Goal: Navigation & Orientation: Find specific page/section

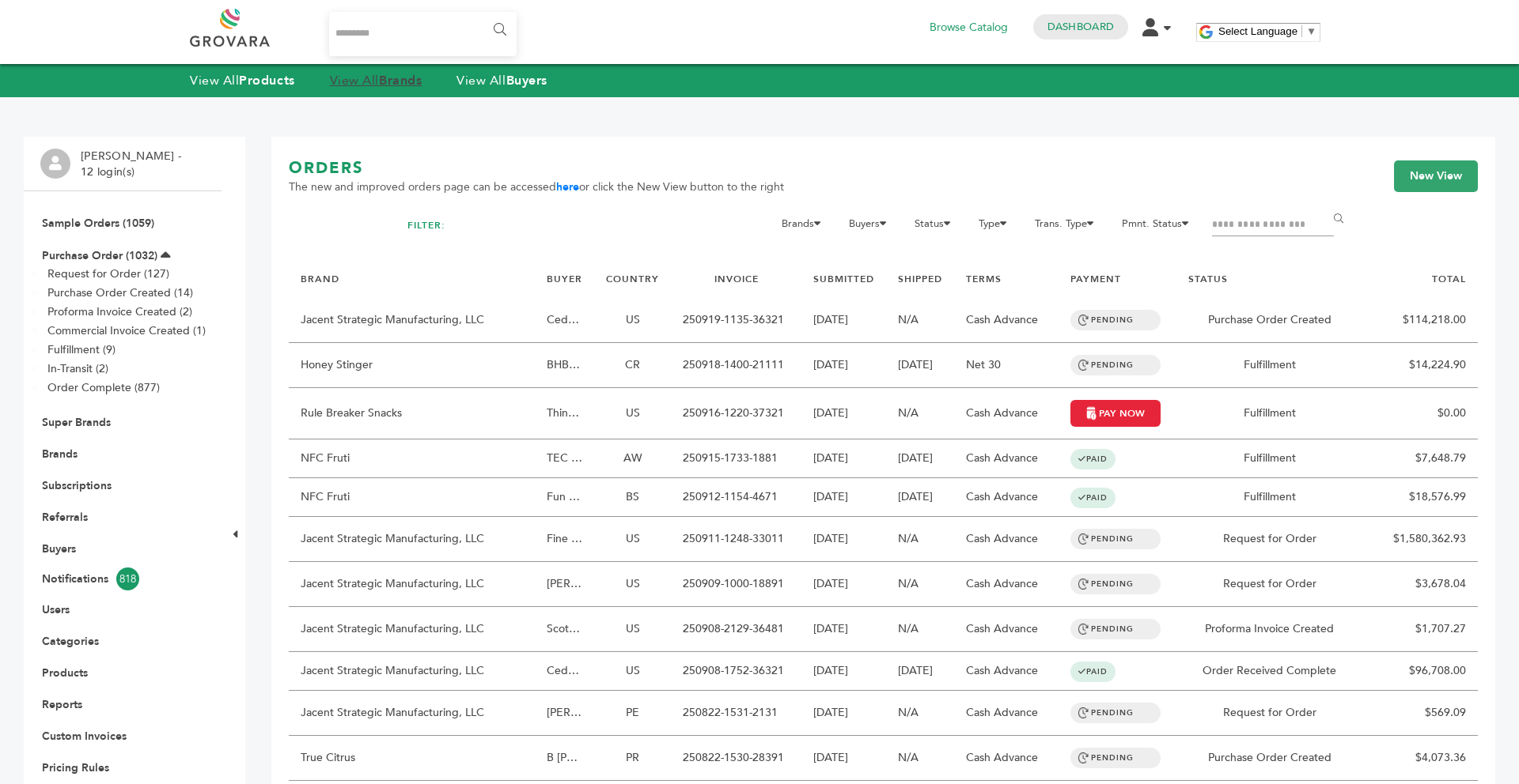
click at [403, 83] on strong "Brands" at bounding box center [400, 80] width 43 height 17
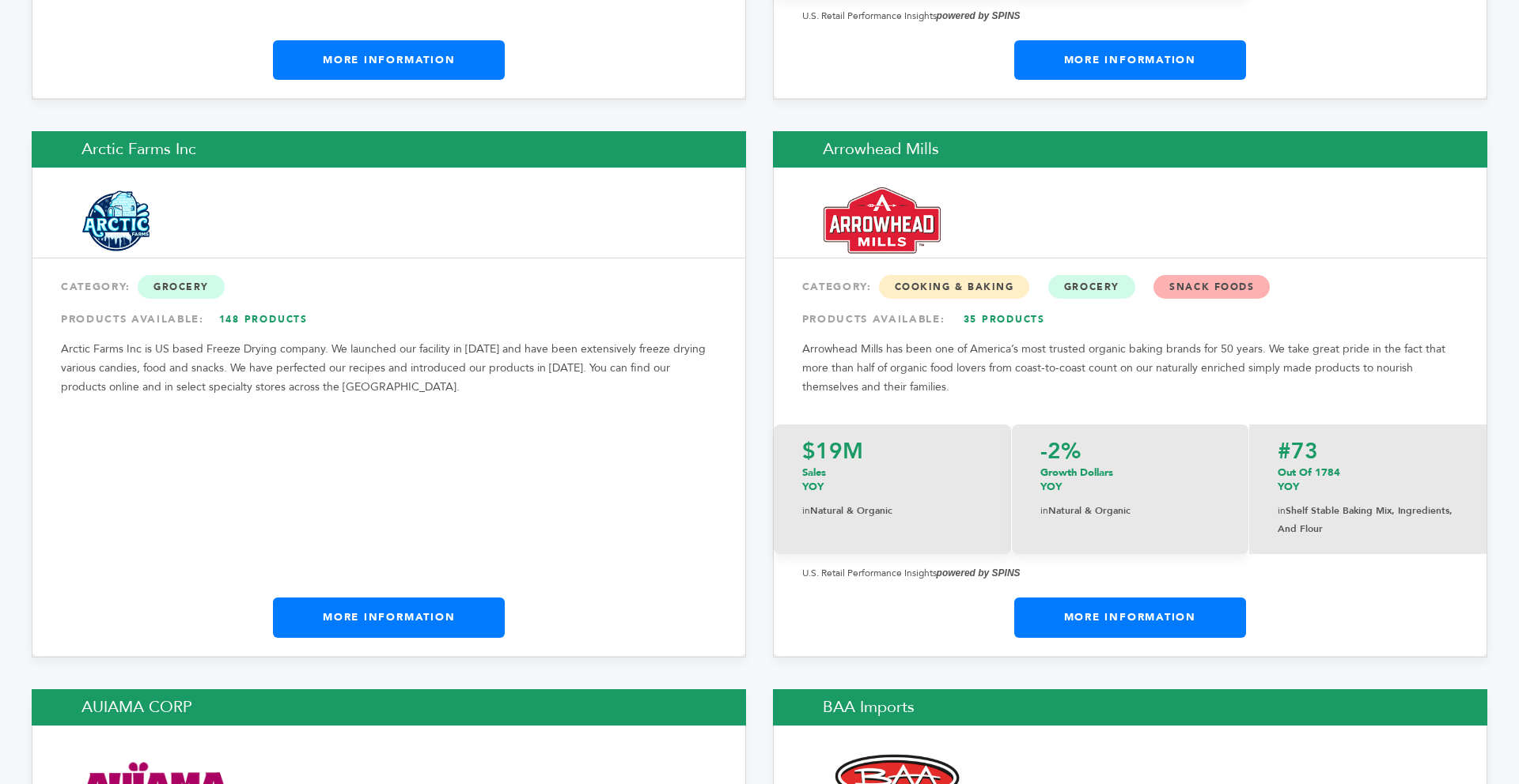
scroll to position [2467, 0]
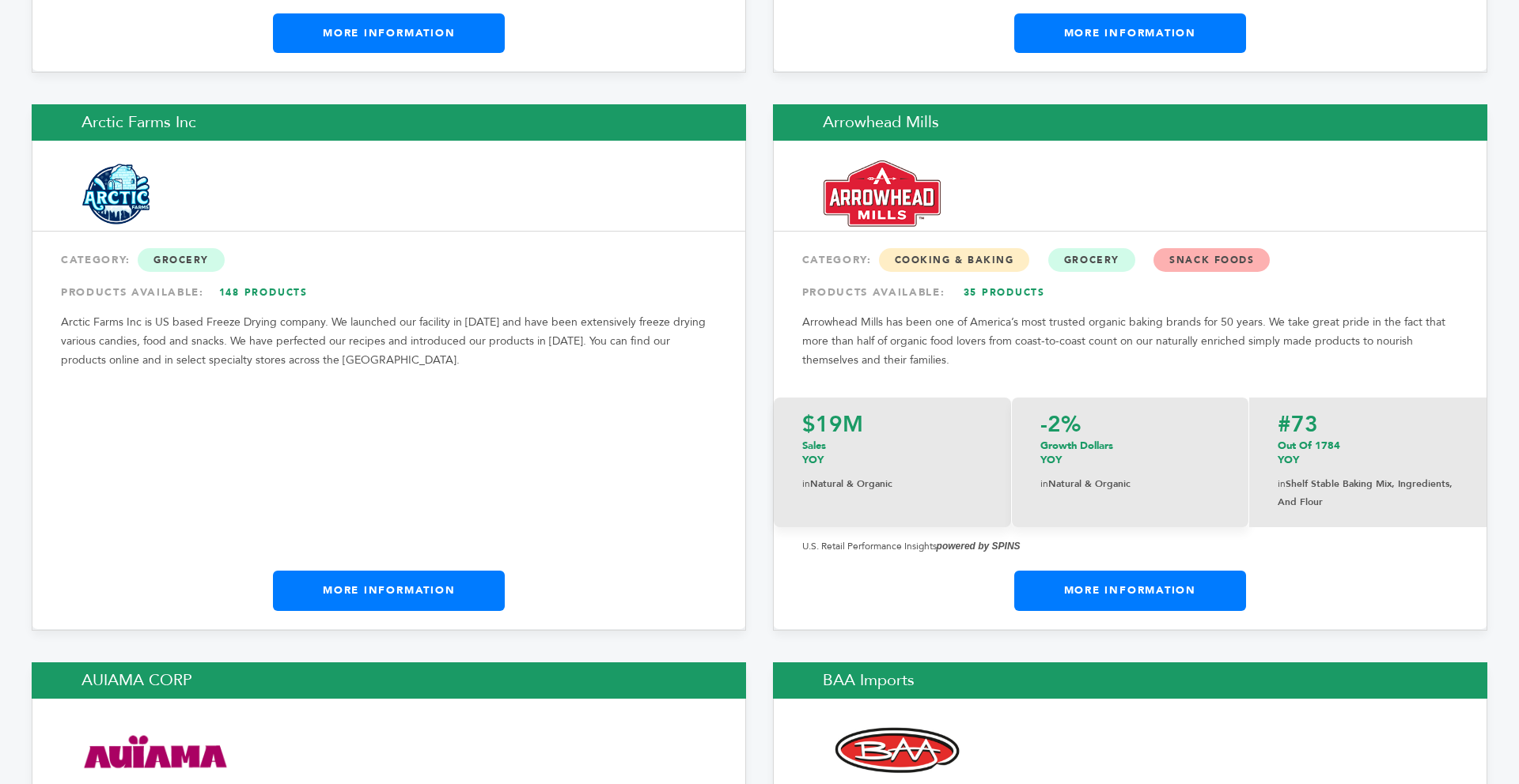
click at [1095, 571] on link "More Information" at bounding box center [1130, 591] width 232 height 40
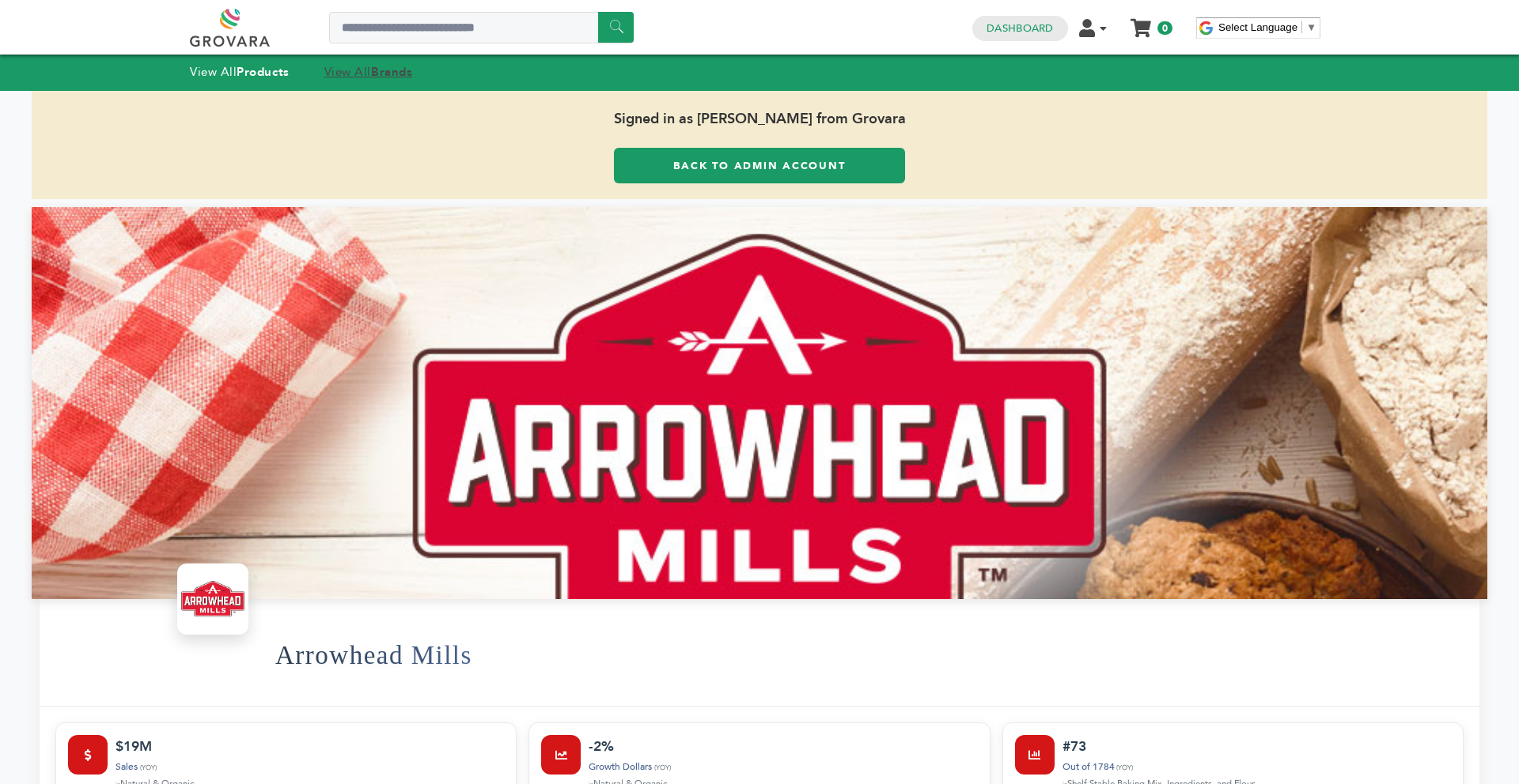
click at [367, 72] on link "View All Brands" at bounding box center [369, 72] width 89 height 16
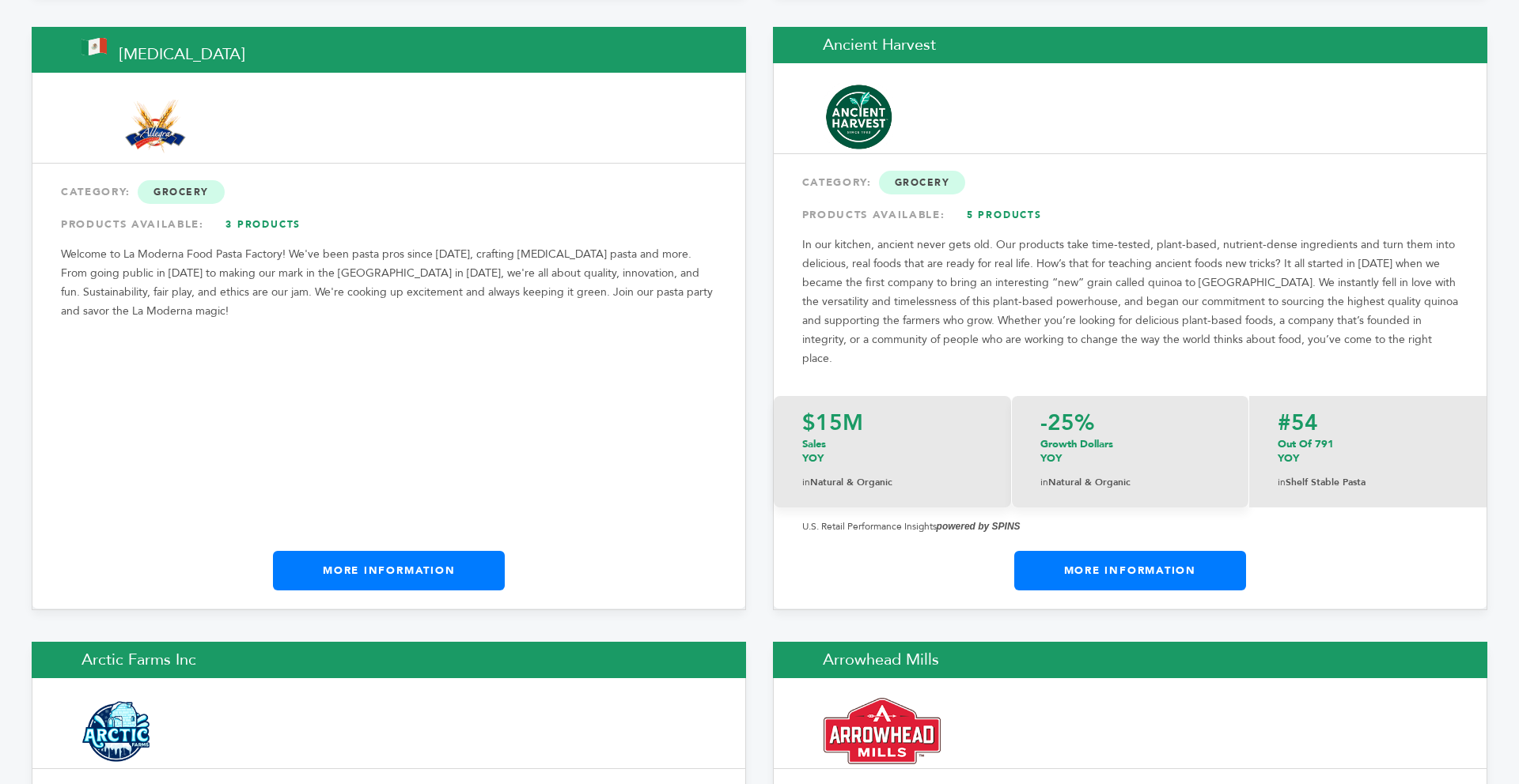
scroll to position [1930, 0]
click at [1054, 551] on link "More Information" at bounding box center [1130, 571] width 232 height 40
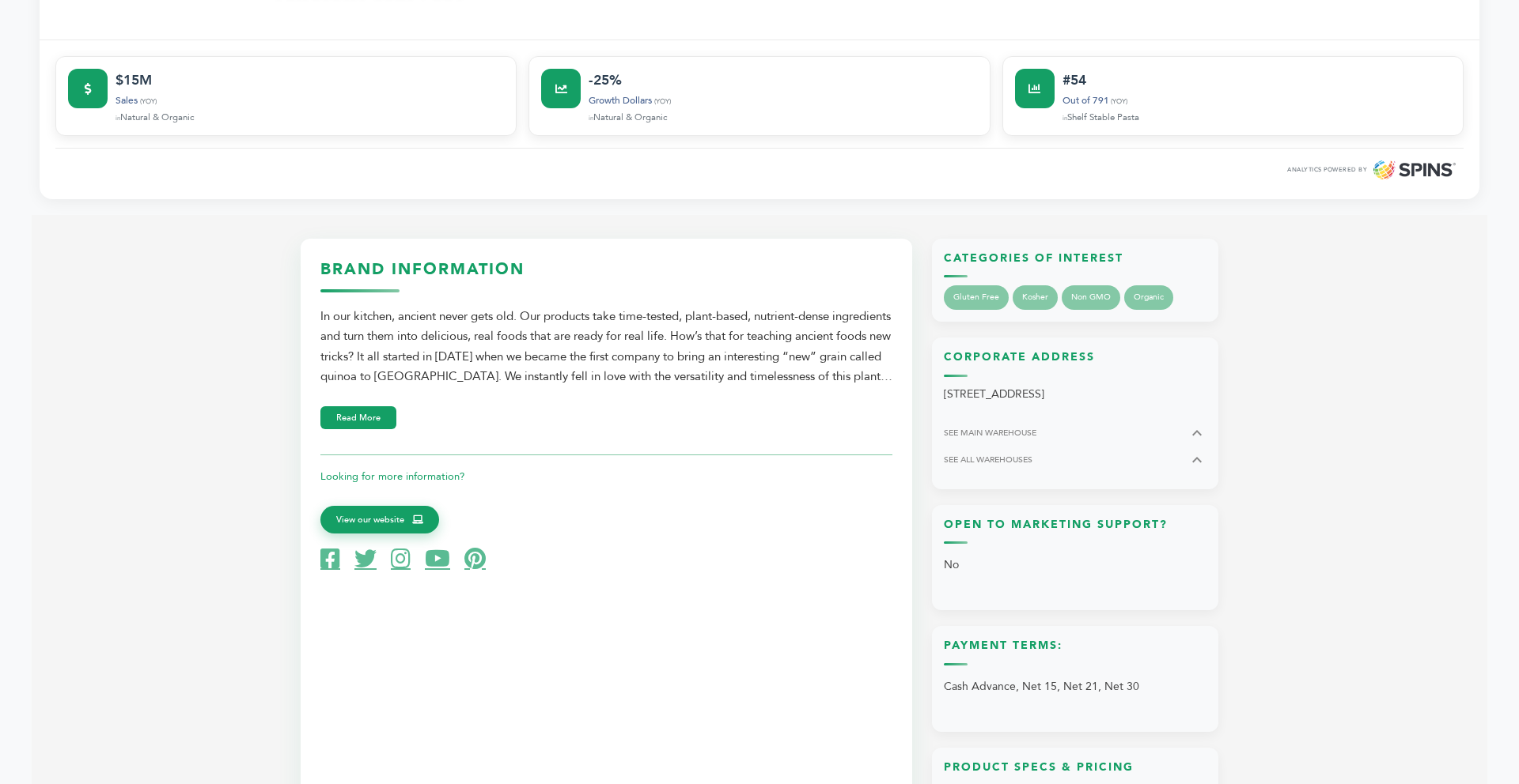
scroll to position [664, 0]
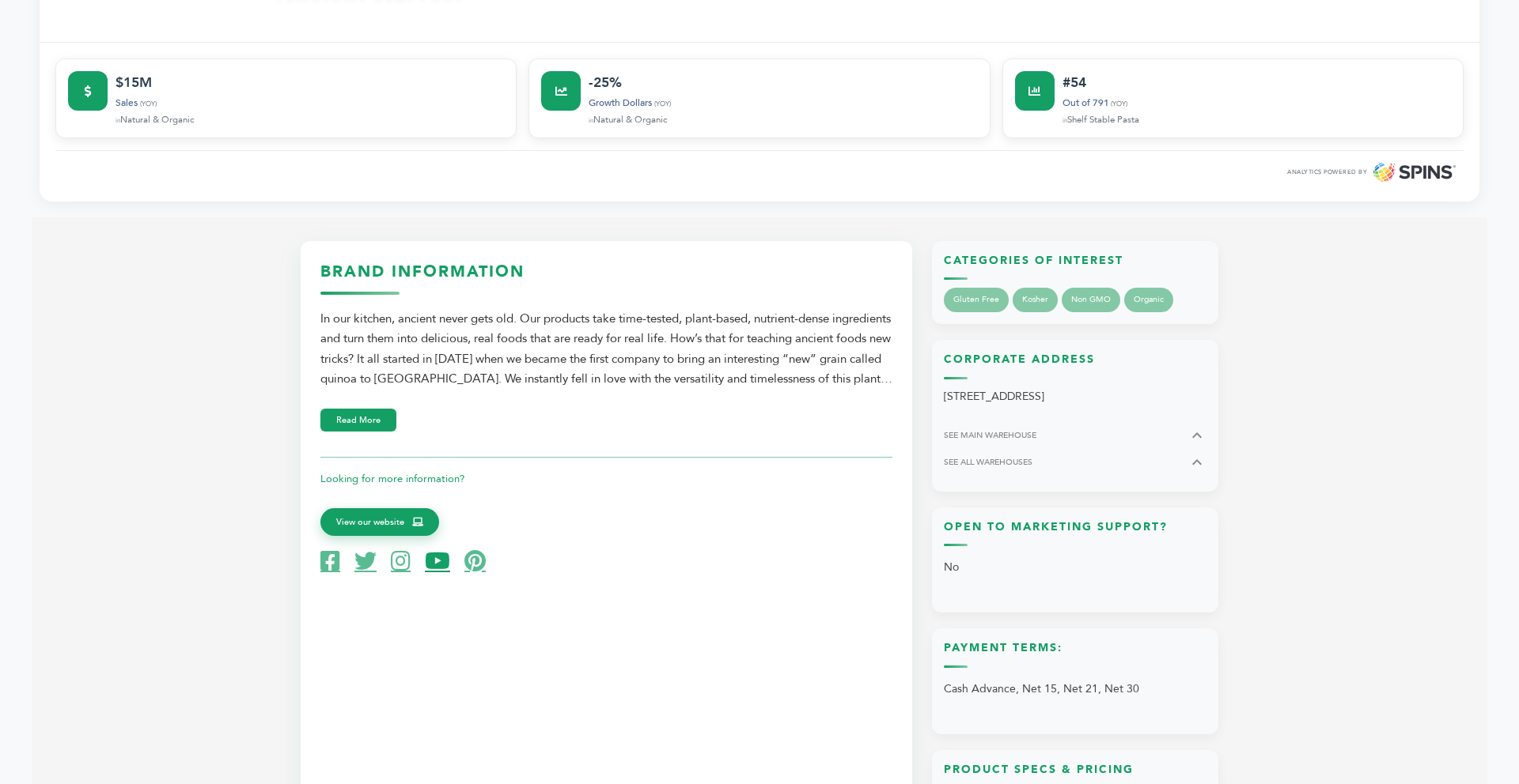
click at [428, 558] on icon at bounding box center [437, 561] width 25 height 22
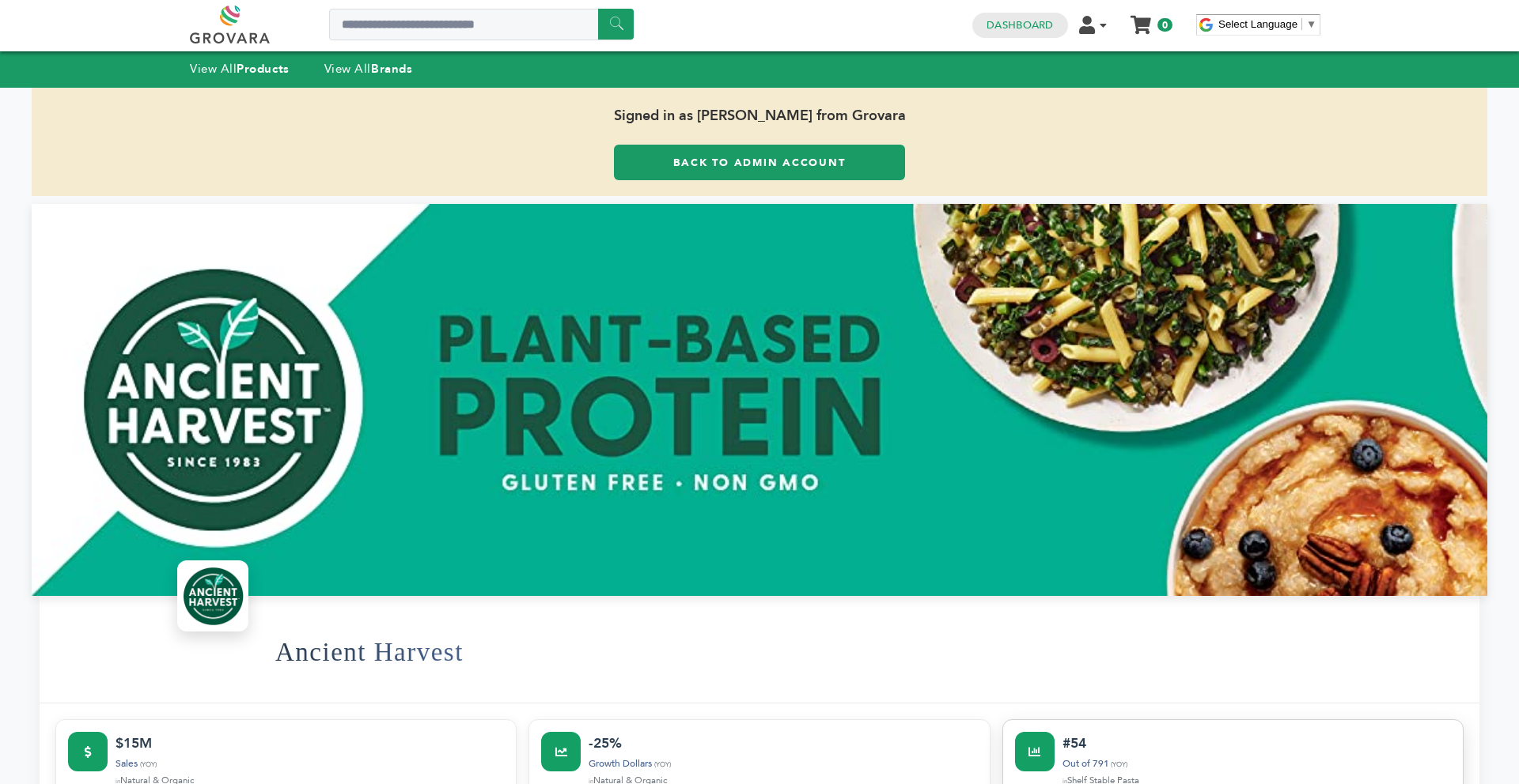
scroll to position [0, 0]
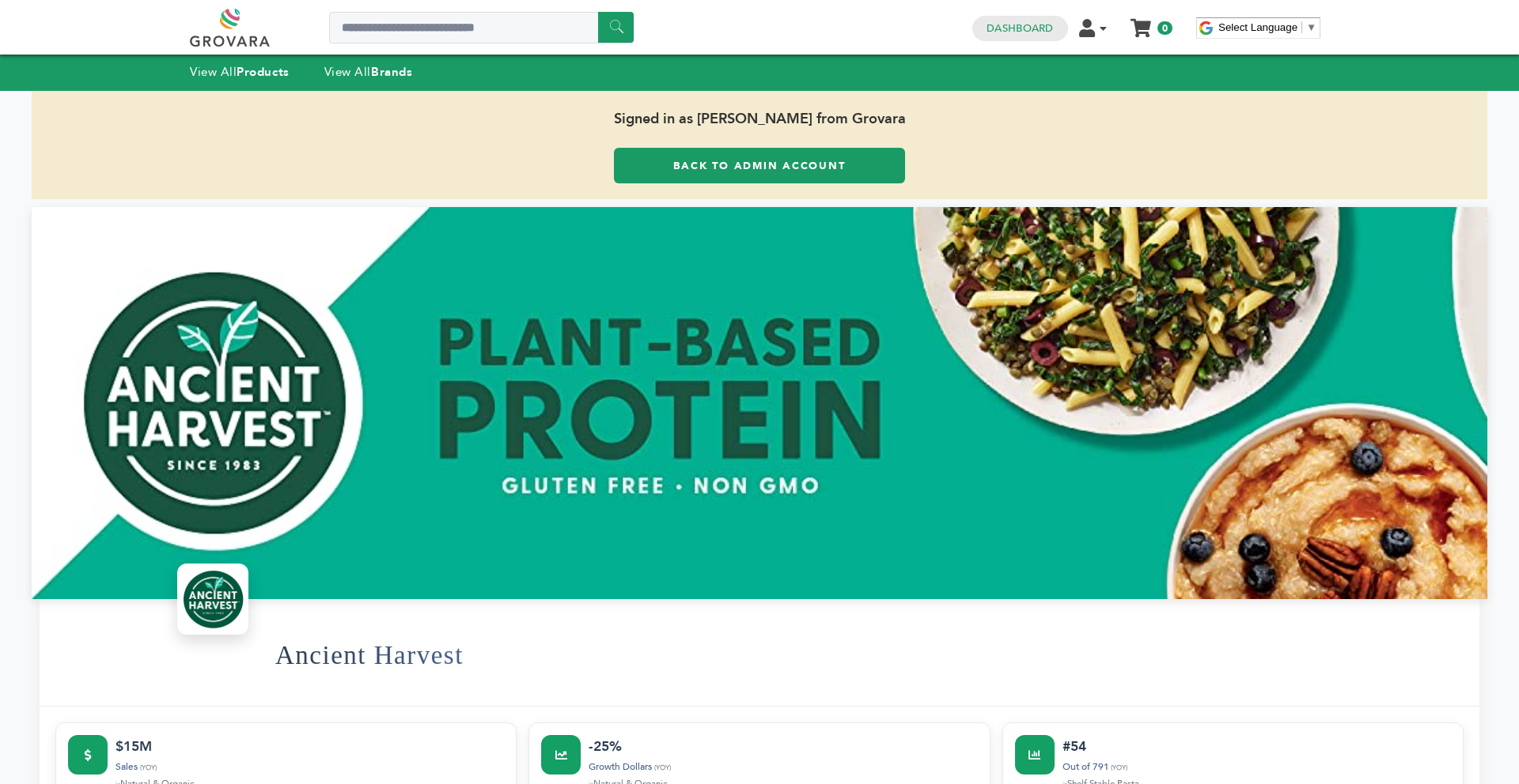
click at [726, 158] on link "Back to Admin Account" at bounding box center [759, 166] width 291 height 36
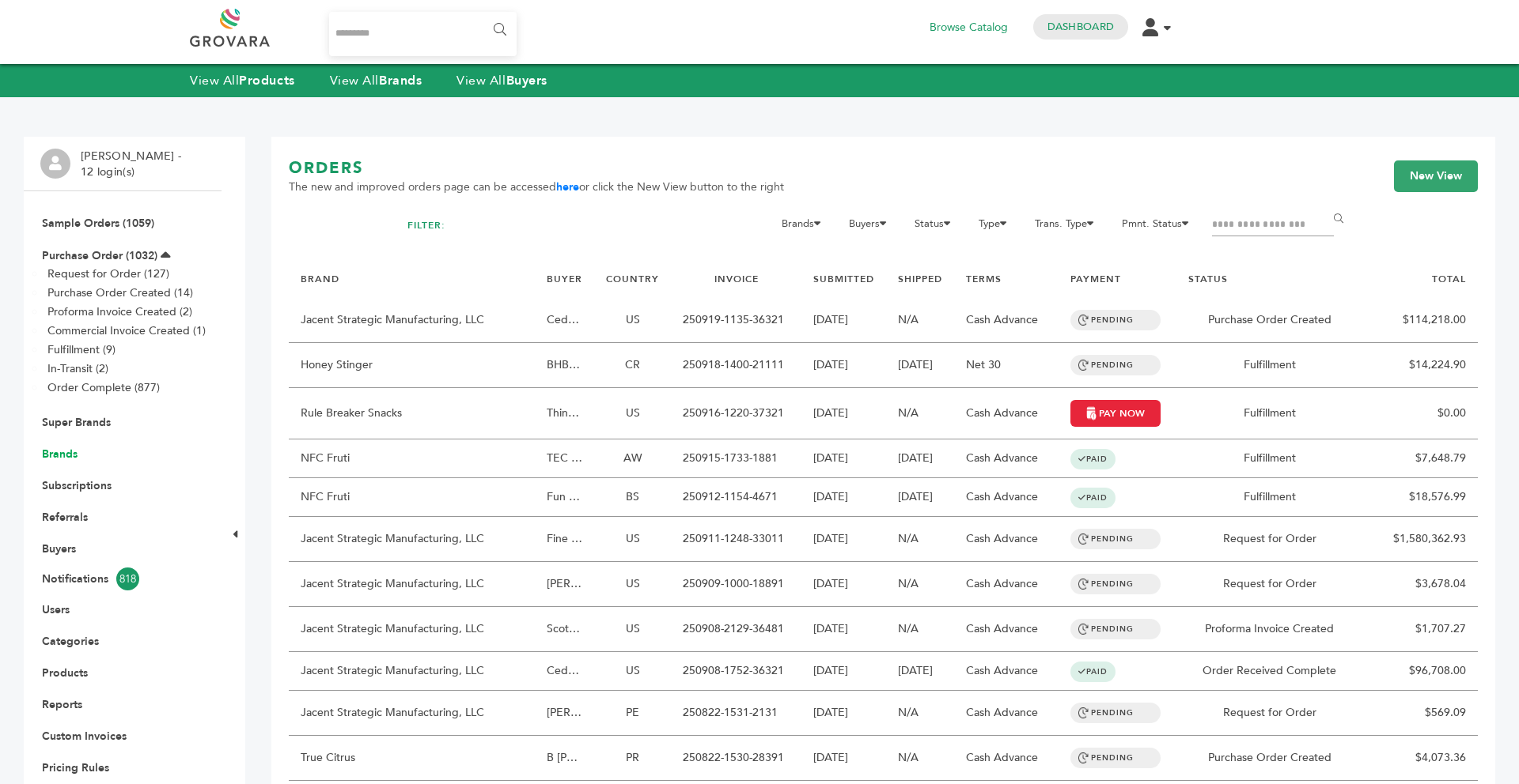
click at [57, 448] on link "Brands" at bounding box center [60, 453] width 36 height 15
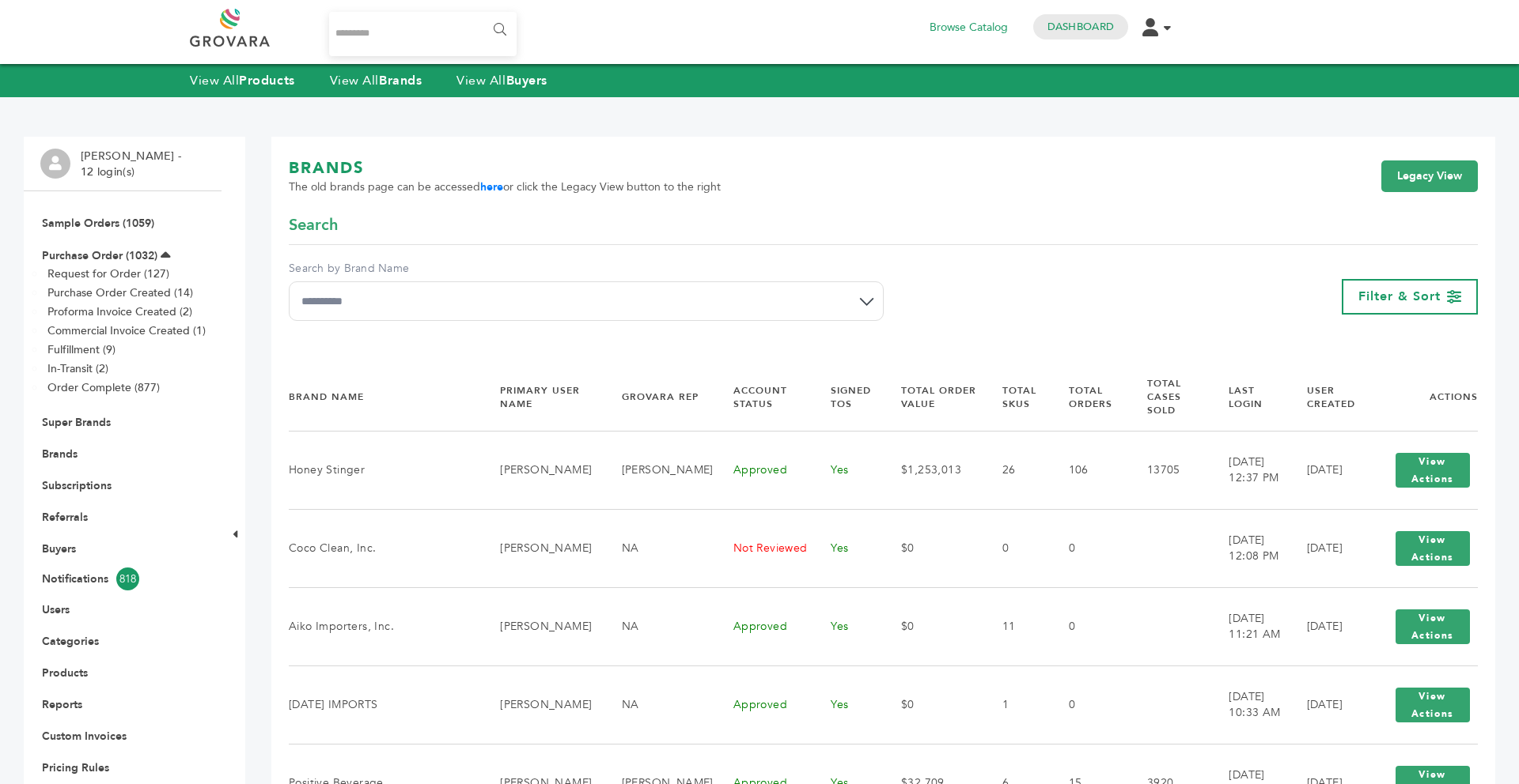
click at [412, 310] on div "**********" at bounding box center [586, 291] width 595 height 61
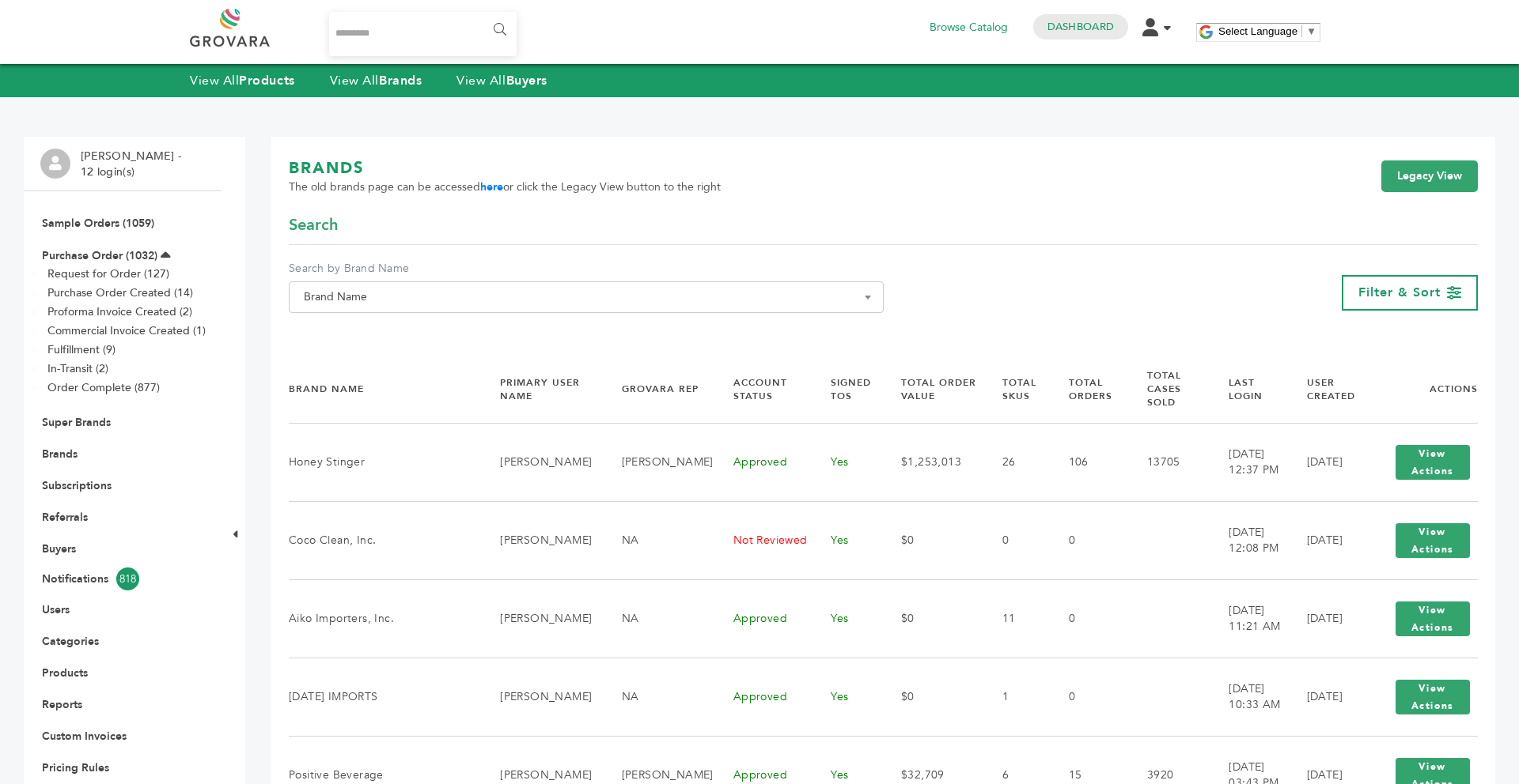
click at [567, 300] on span "Brand Name" at bounding box center [587, 298] width 578 height 22
click at [547, 331] on input "Search" at bounding box center [586, 327] width 587 height 20
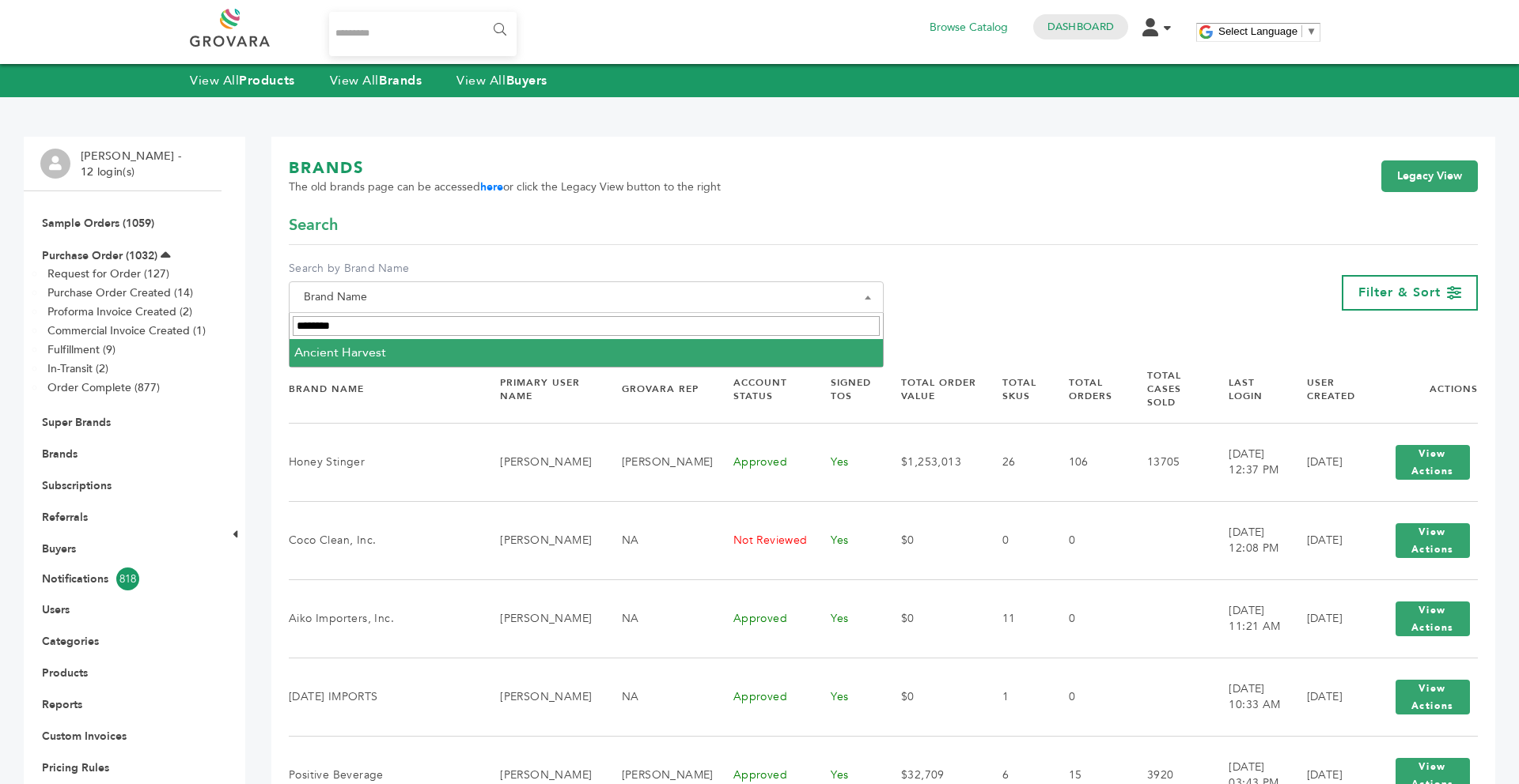
type input "*******"
select select "**********"
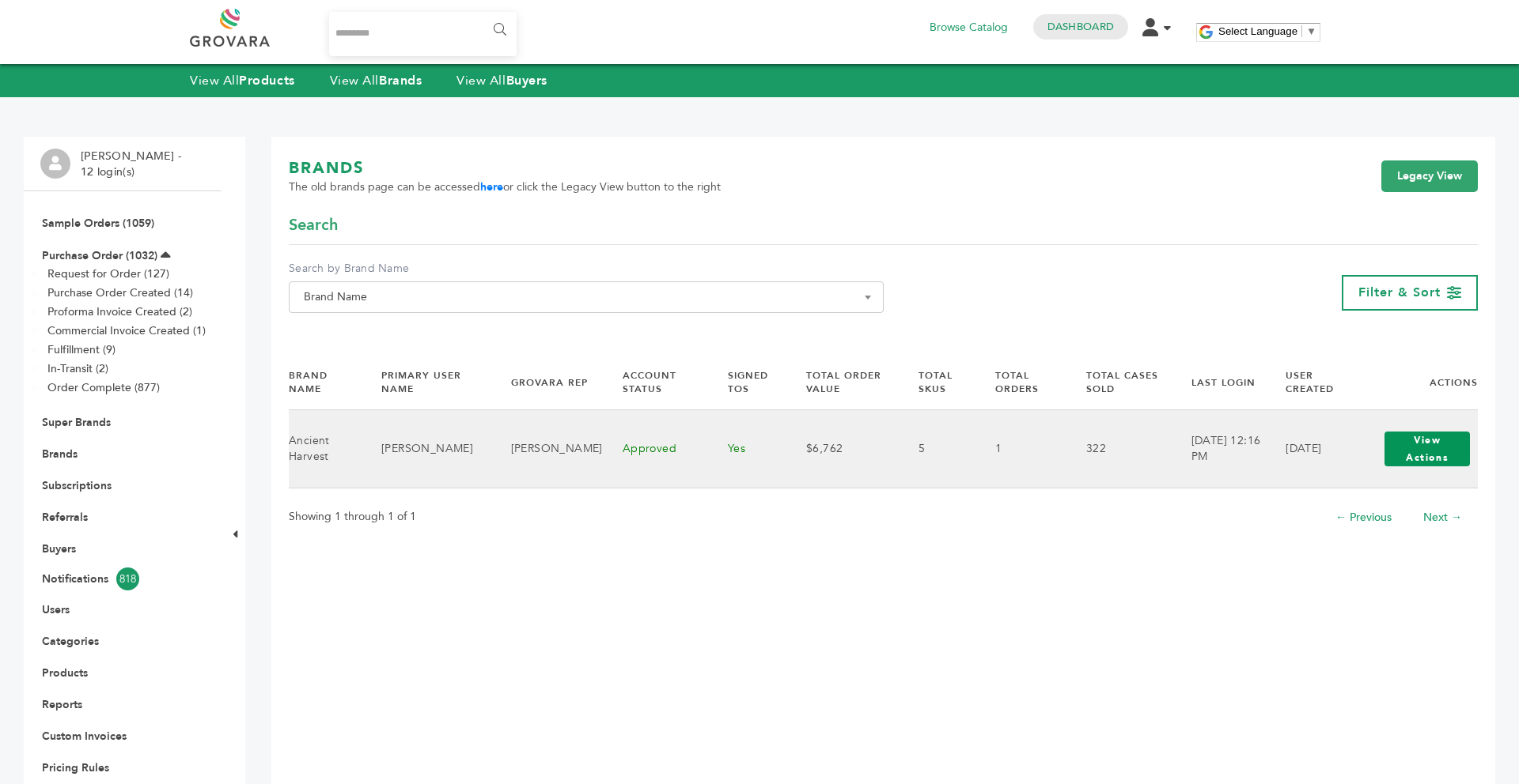
click at [1424, 461] on button "View Actions" at bounding box center [1427, 448] width 86 height 35
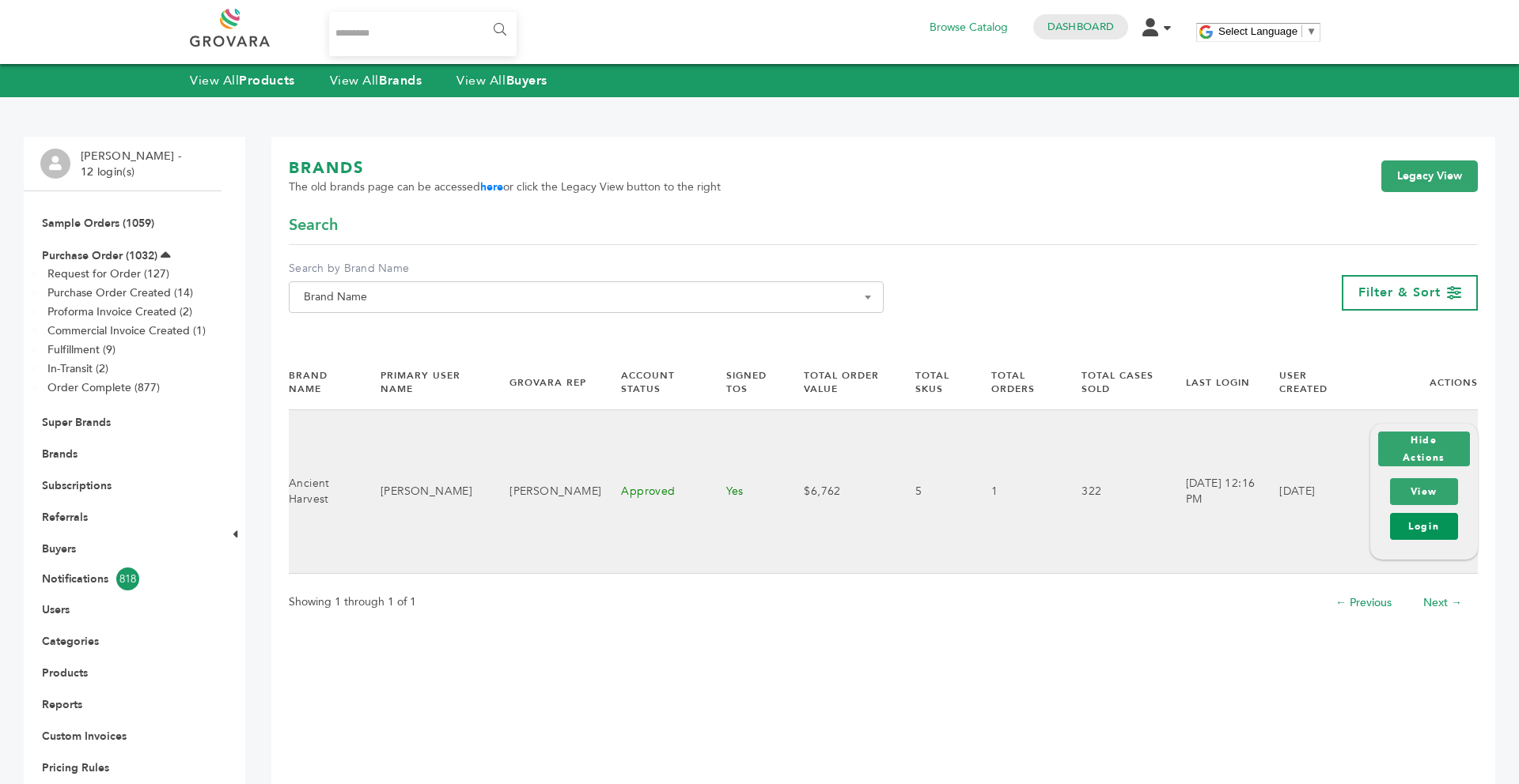
click at [1419, 537] on link "Login" at bounding box center [1424, 526] width 68 height 27
